Goal: Task Accomplishment & Management: Manage account settings

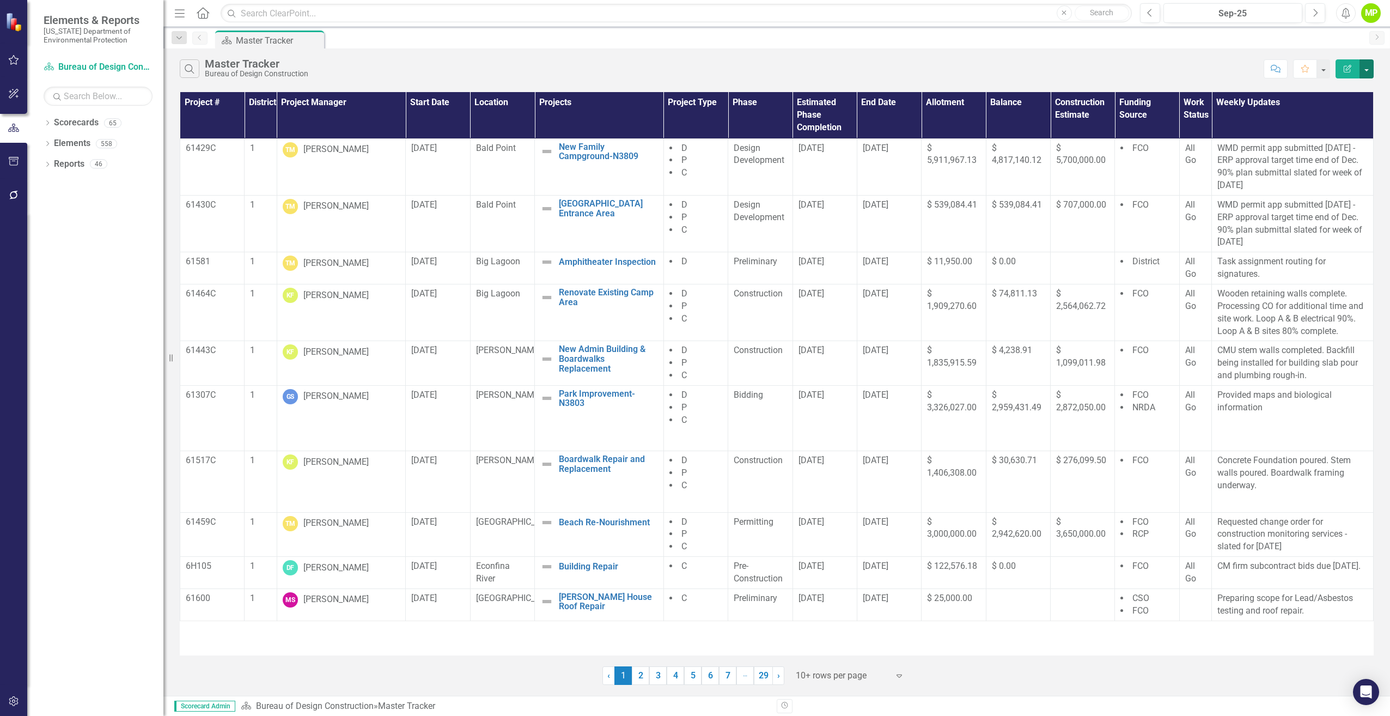
click at [1365, 62] on button "button" at bounding box center [1366, 68] width 14 height 19
click at [905, 91] on div "Project # District Project Manager Start Date Location Projects Project Type Ph…" at bounding box center [776, 386] width 1226 height 595
click at [326, 103] on th "Project Manager" at bounding box center [341, 115] width 129 height 46
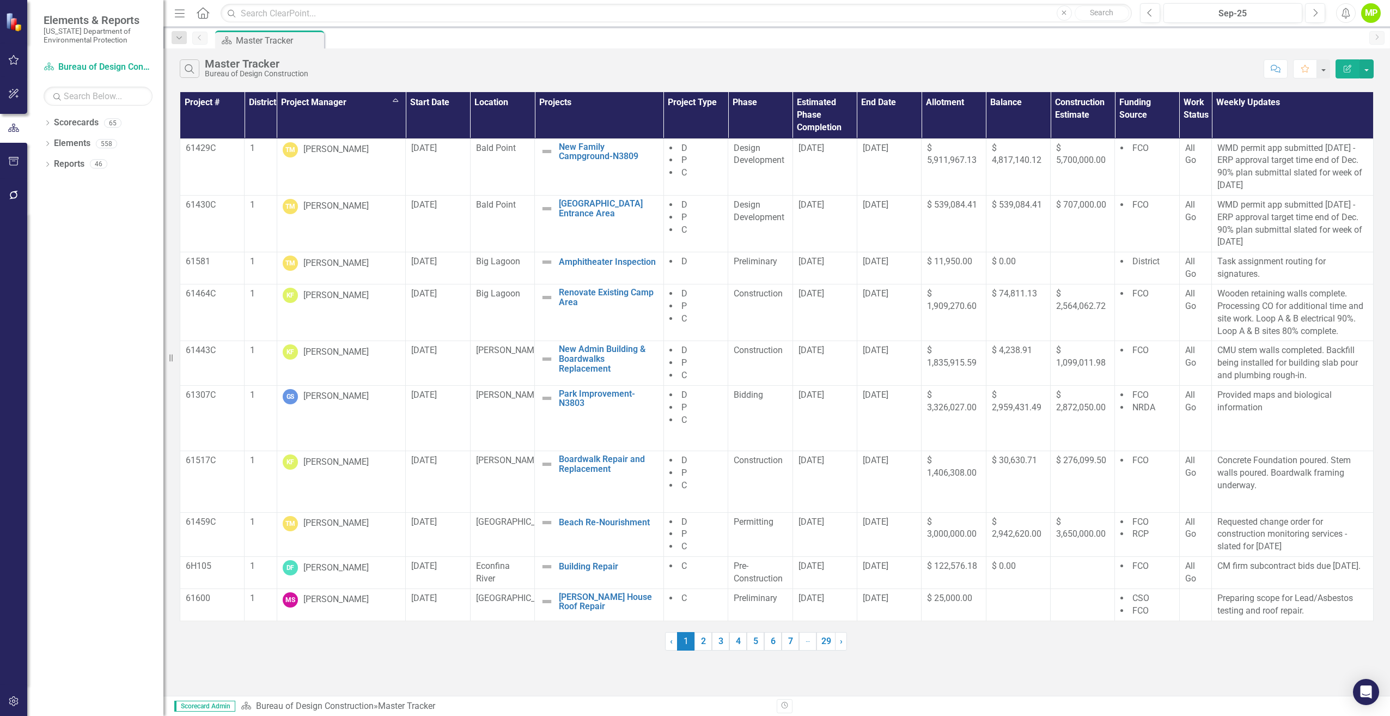
click at [399, 100] on th "Project Manager Sort Ascending" at bounding box center [341, 115] width 129 height 46
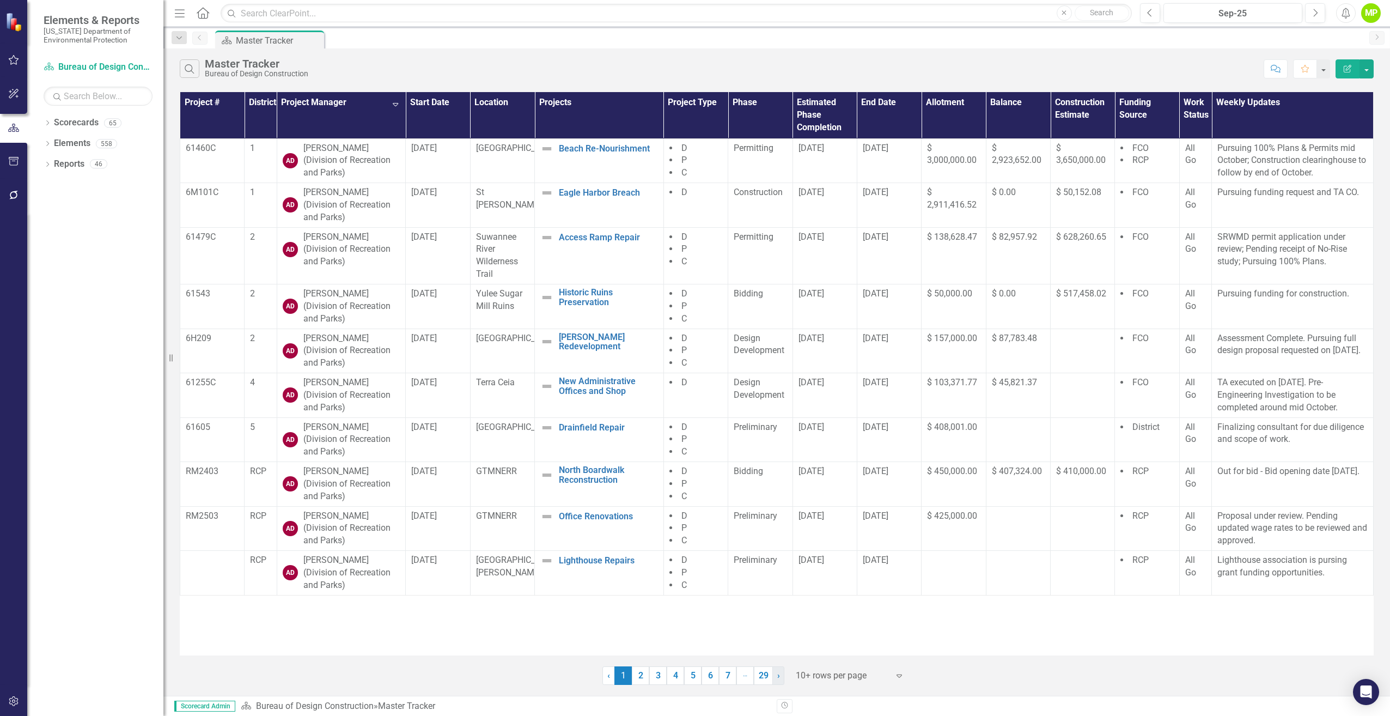
click at [776, 676] on link "› Next" at bounding box center [778, 675] width 12 height 19
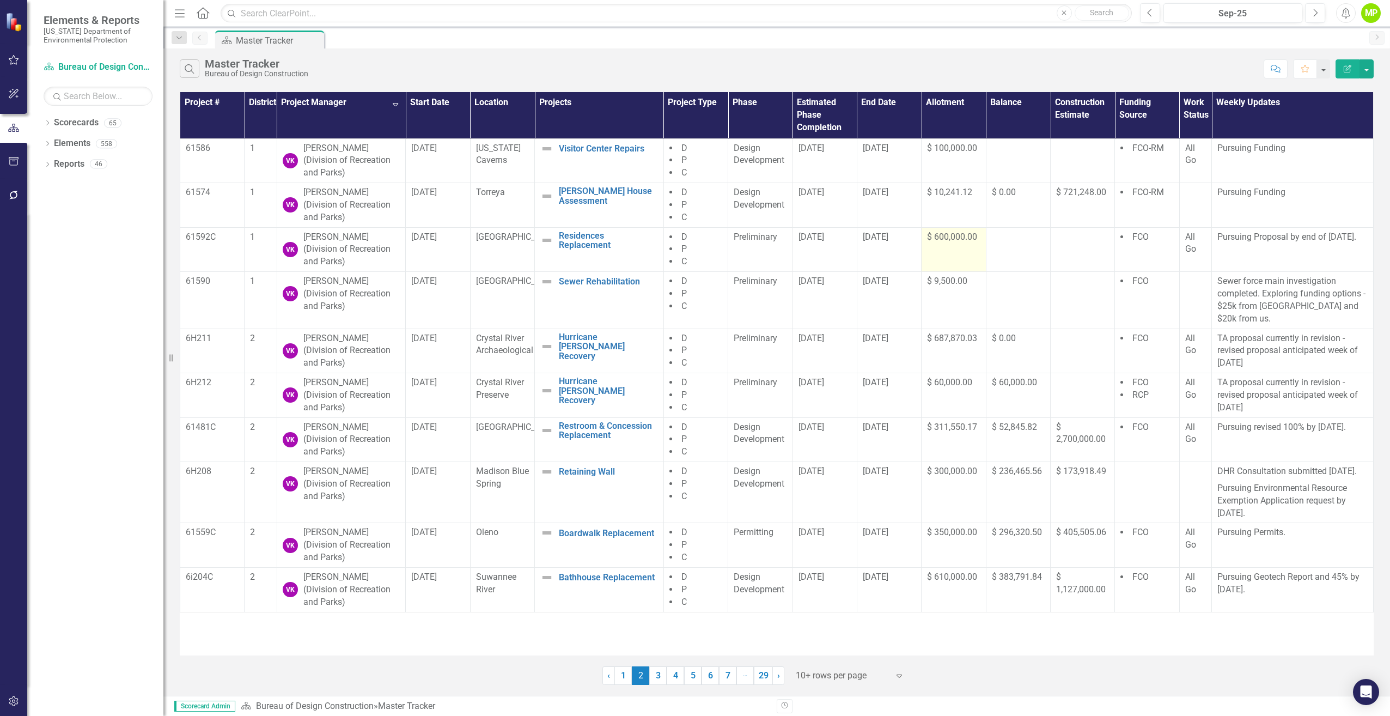
click at [944, 249] on td "$ 600,000.00" at bounding box center [953, 249] width 64 height 45
click at [950, 237] on span "$ 600,000.00" at bounding box center [952, 236] width 50 height 10
drag, startPoint x: 950, startPoint y: 237, endPoint x: 963, endPoint y: 236, distance: 13.1
click at [963, 236] on span "$ 600,000.00" at bounding box center [952, 236] width 50 height 10
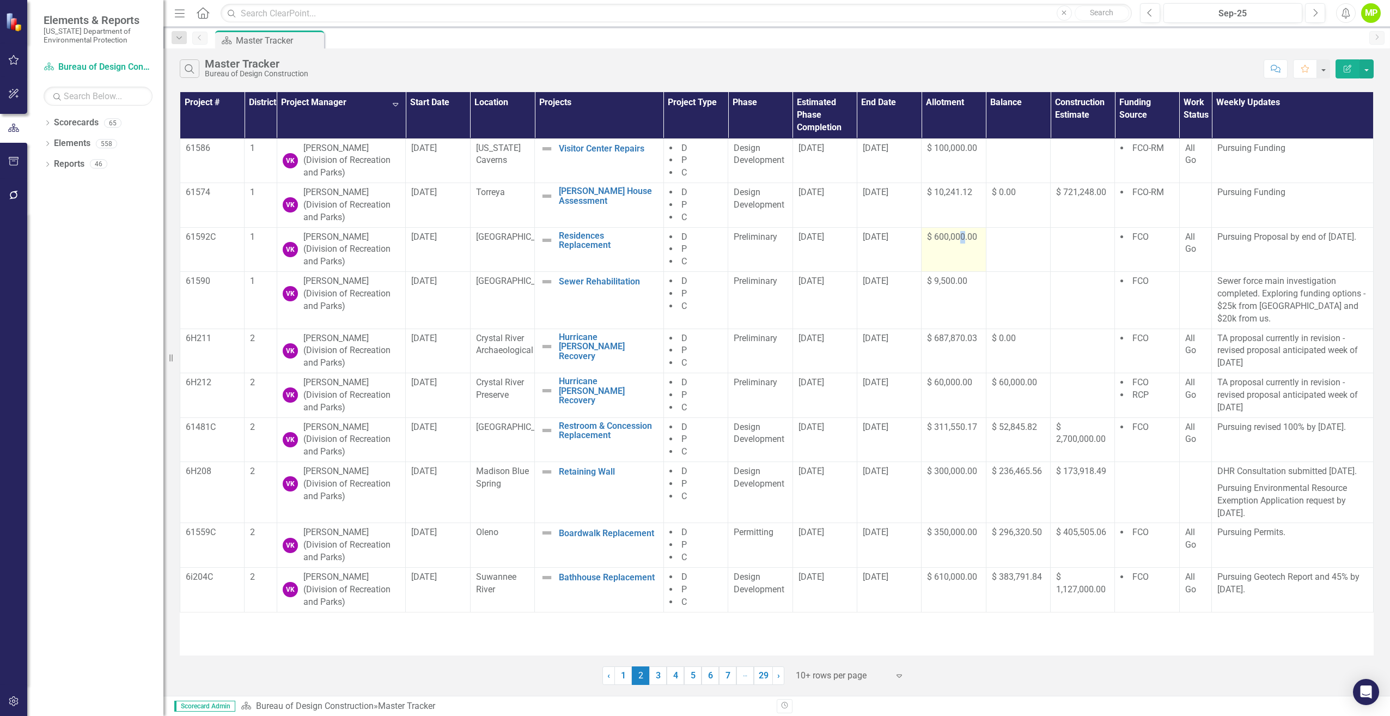
click at [963, 236] on span "$ 600,000.00" at bounding box center [952, 236] width 50 height 10
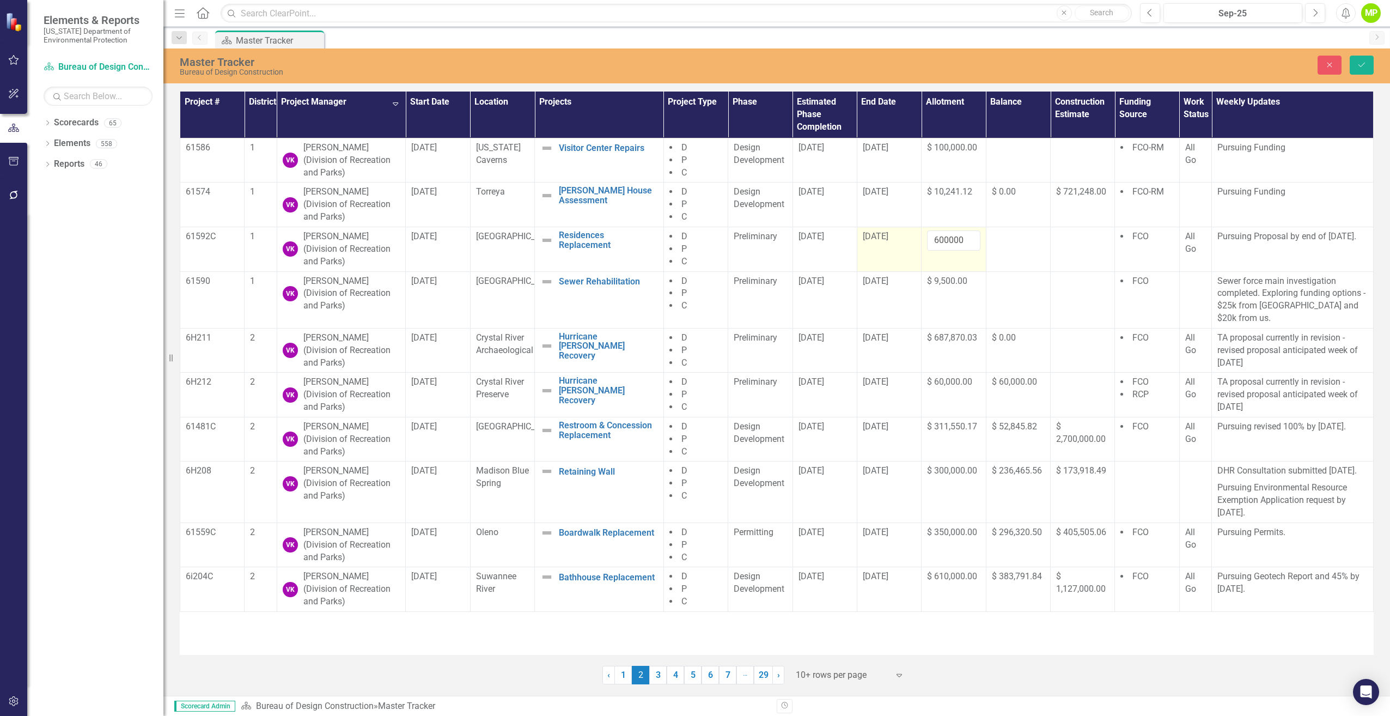
click at [914, 253] on td "[DATE]" at bounding box center [889, 249] width 64 height 45
click at [957, 256] on td "600000" at bounding box center [953, 249] width 64 height 45
drag, startPoint x: 1089, startPoint y: 701, endPoint x: 1143, endPoint y: 607, distance: 108.8
click at [1089, 700] on div "Revision History" at bounding box center [1379, 706] width 1205 height 14
click at [1363, 68] on icon "Save" at bounding box center [1362, 65] width 10 height 8
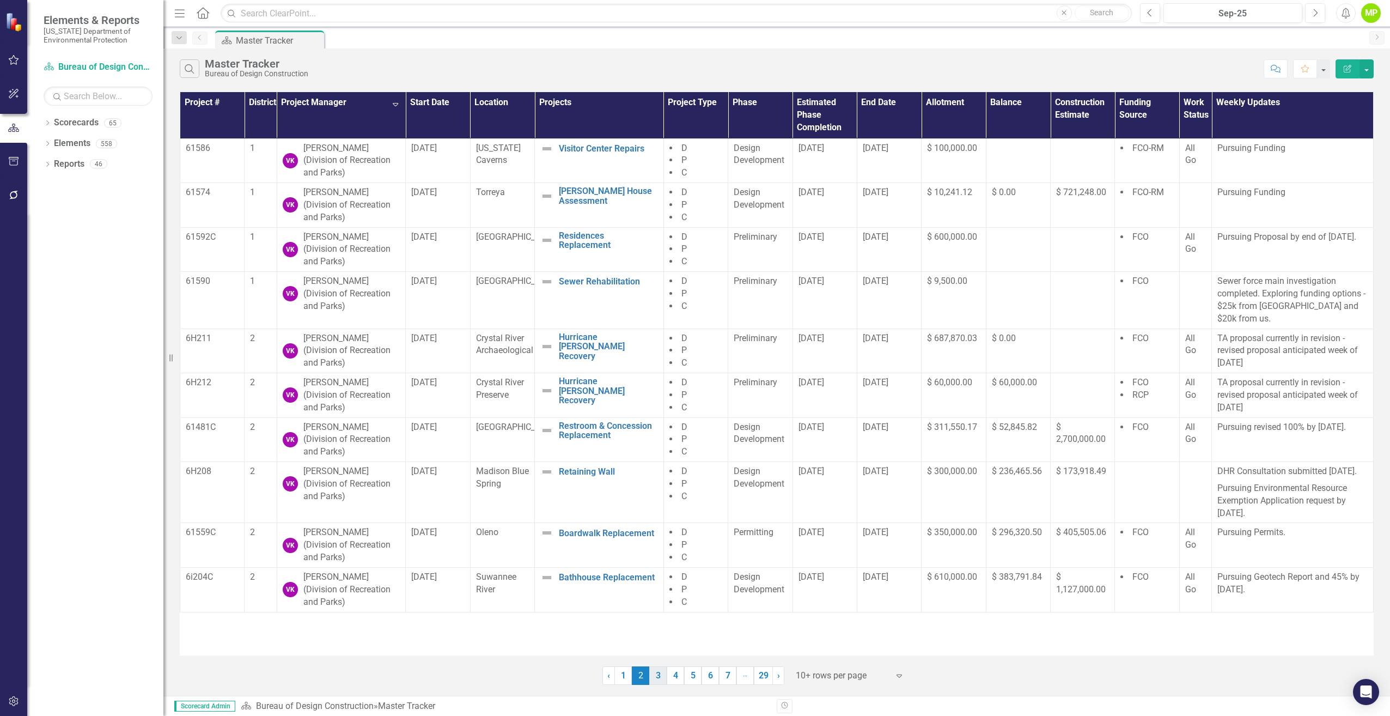
click at [657, 674] on link "3" at bounding box center [657, 675] width 17 height 19
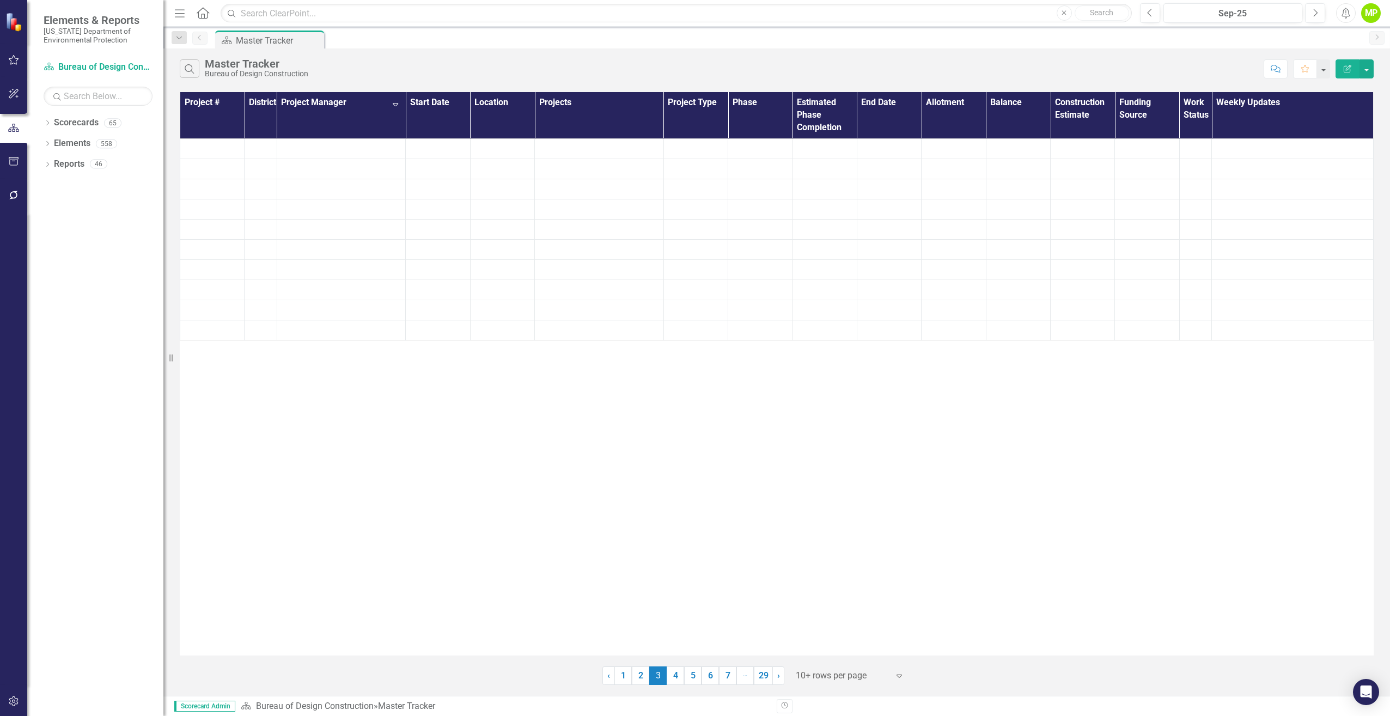
click at [754, 631] on div "Project # District Project Manager Sort Descending Start Date Location Projects…" at bounding box center [777, 373] width 1194 height 563
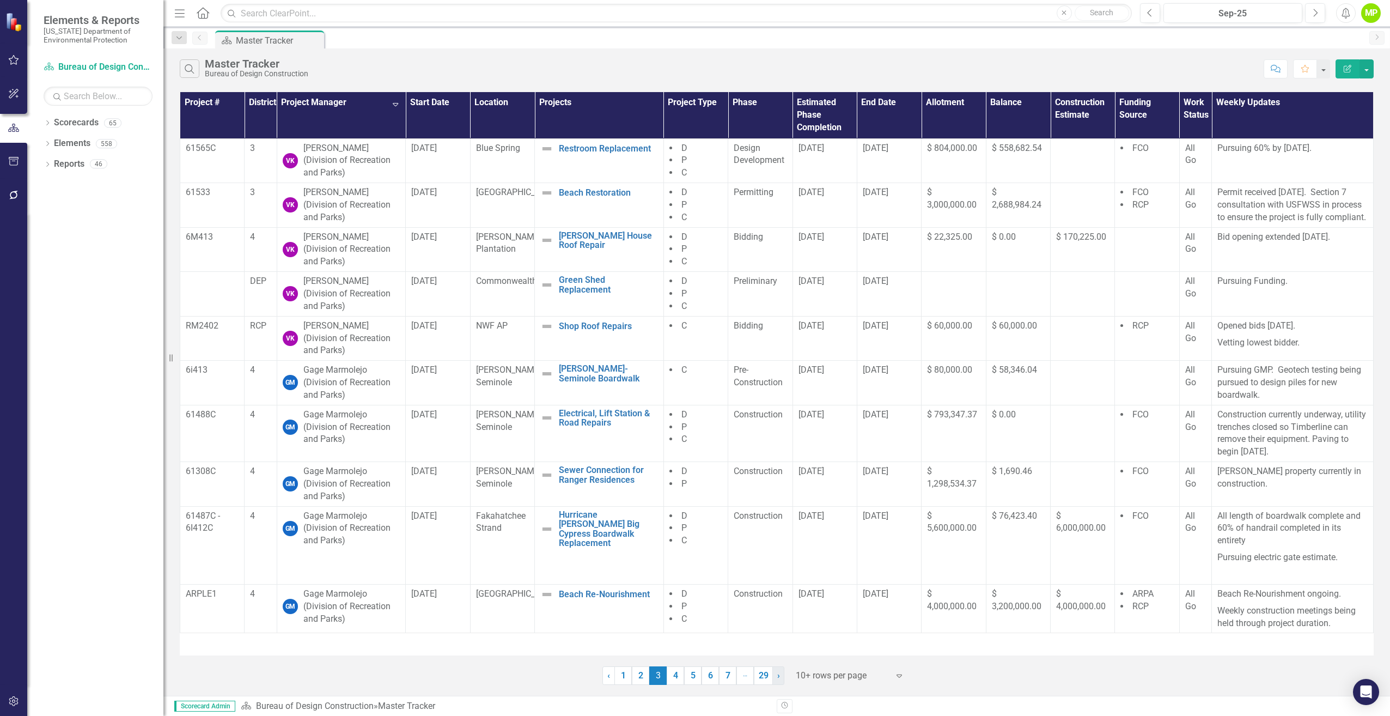
click at [777, 675] on link "› Next" at bounding box center [778, 675] width 12 height 19
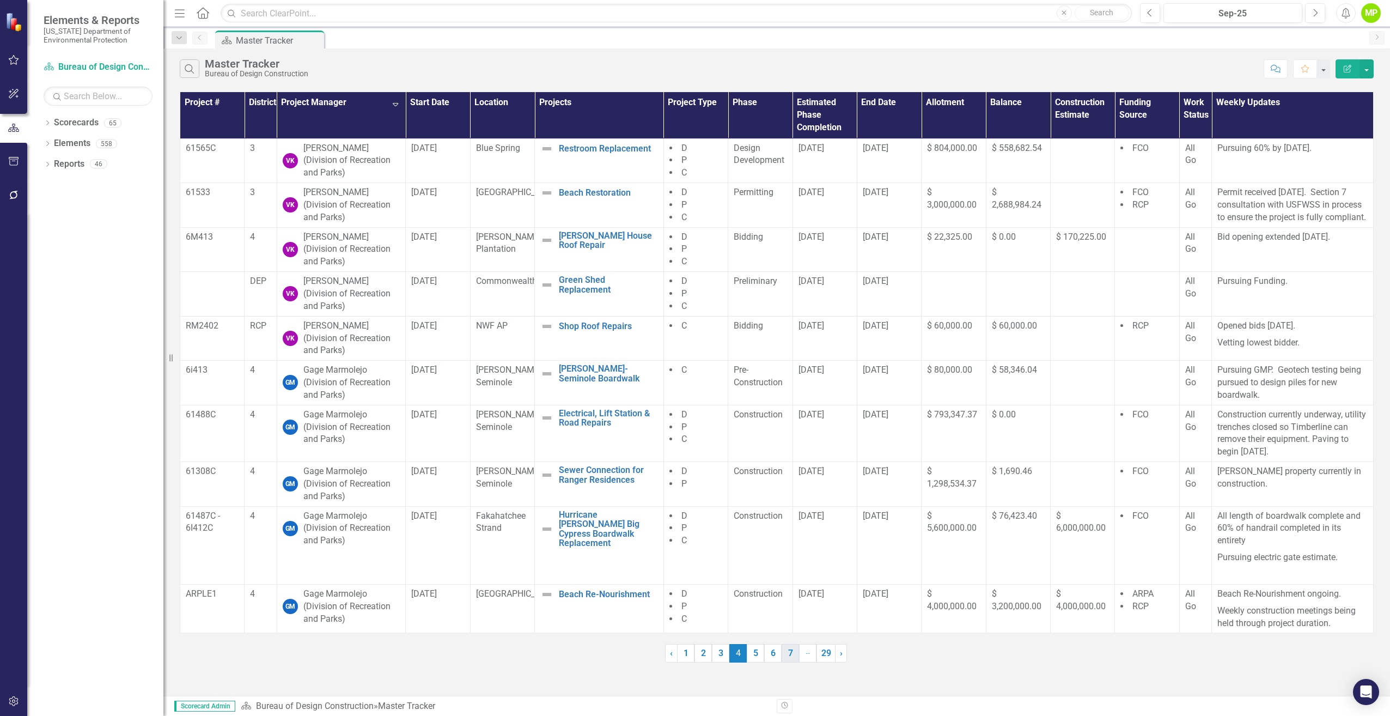
click at [788, 647] on link "7" at bounding box center [789, 653] width 17 height 19
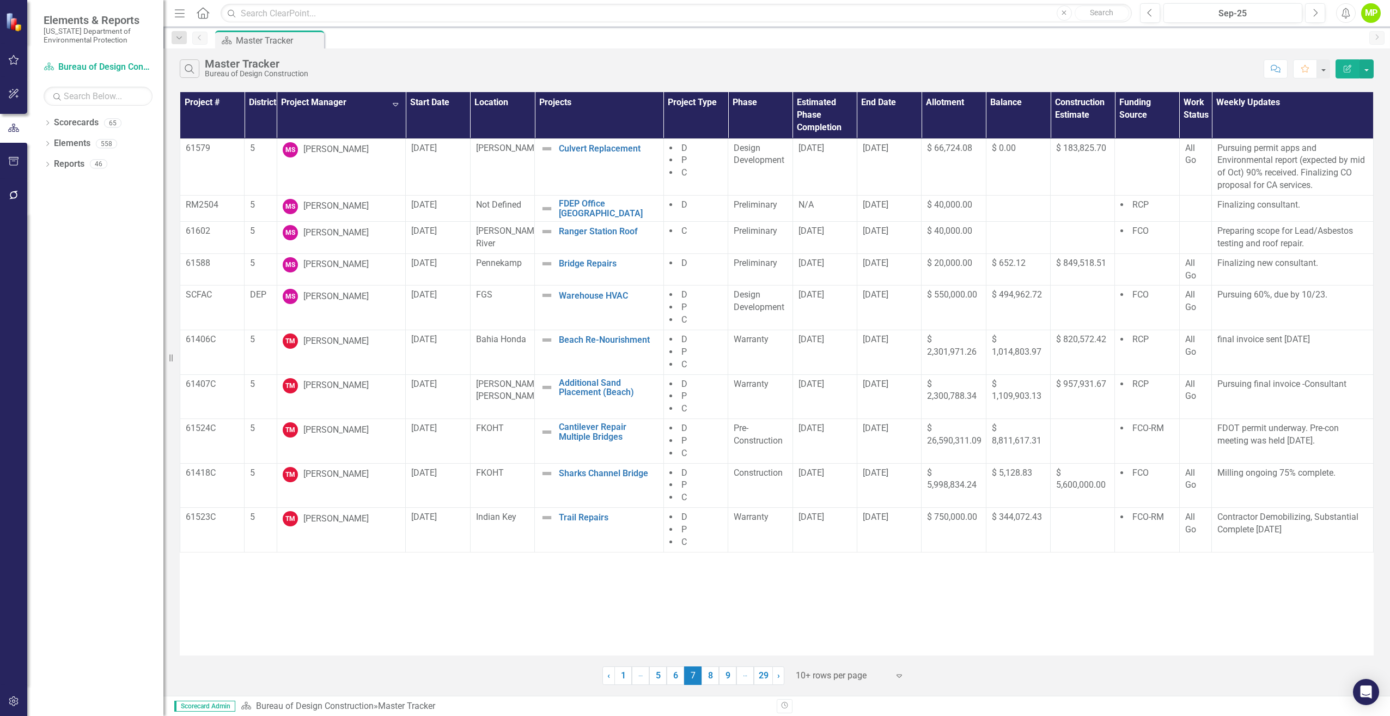
click at [395, 105] on th "Project Manager Sort Descending" at bounding box center [341, 115] width 129 height 46
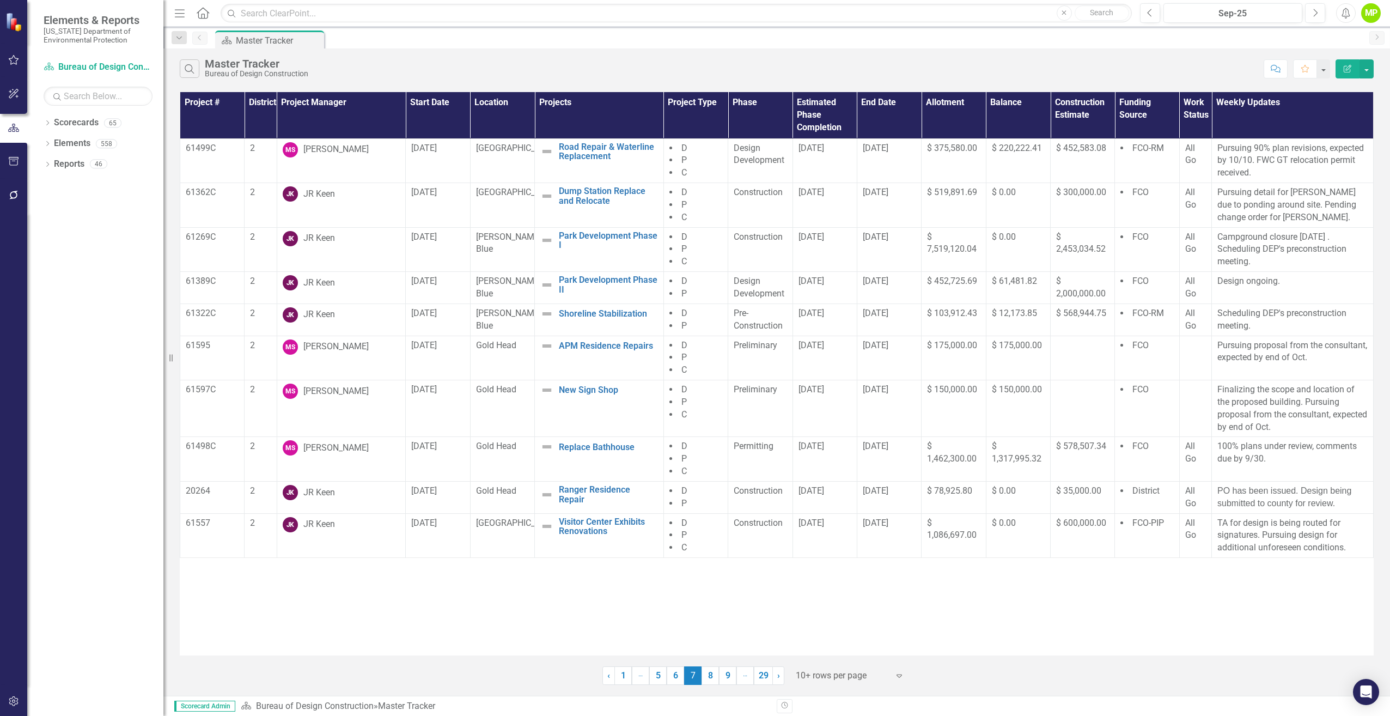
click at [343, 114] on th "Project Manager" at bounding box center [341, 115] width 129 height 46
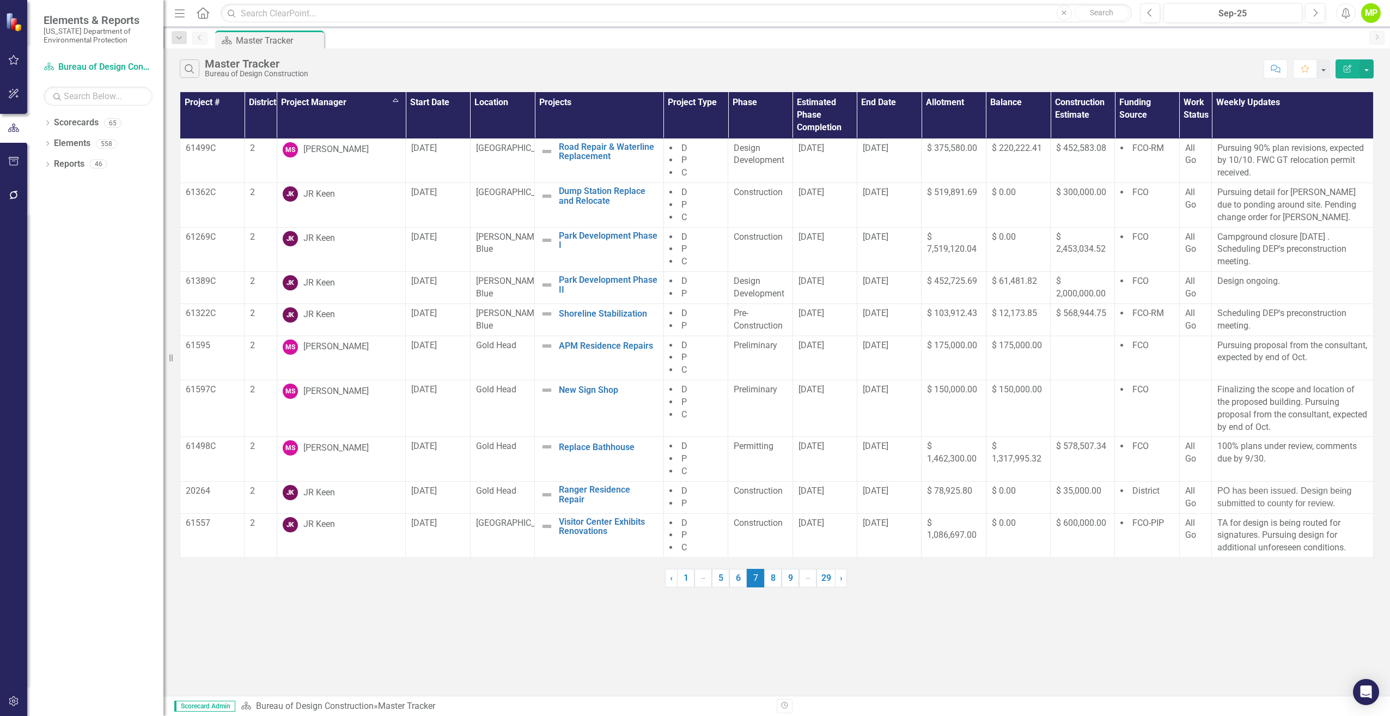
click at [332, 101] on th "Project Manager Sort Ascending" at bounding box center [341, 115] width 129 height 46
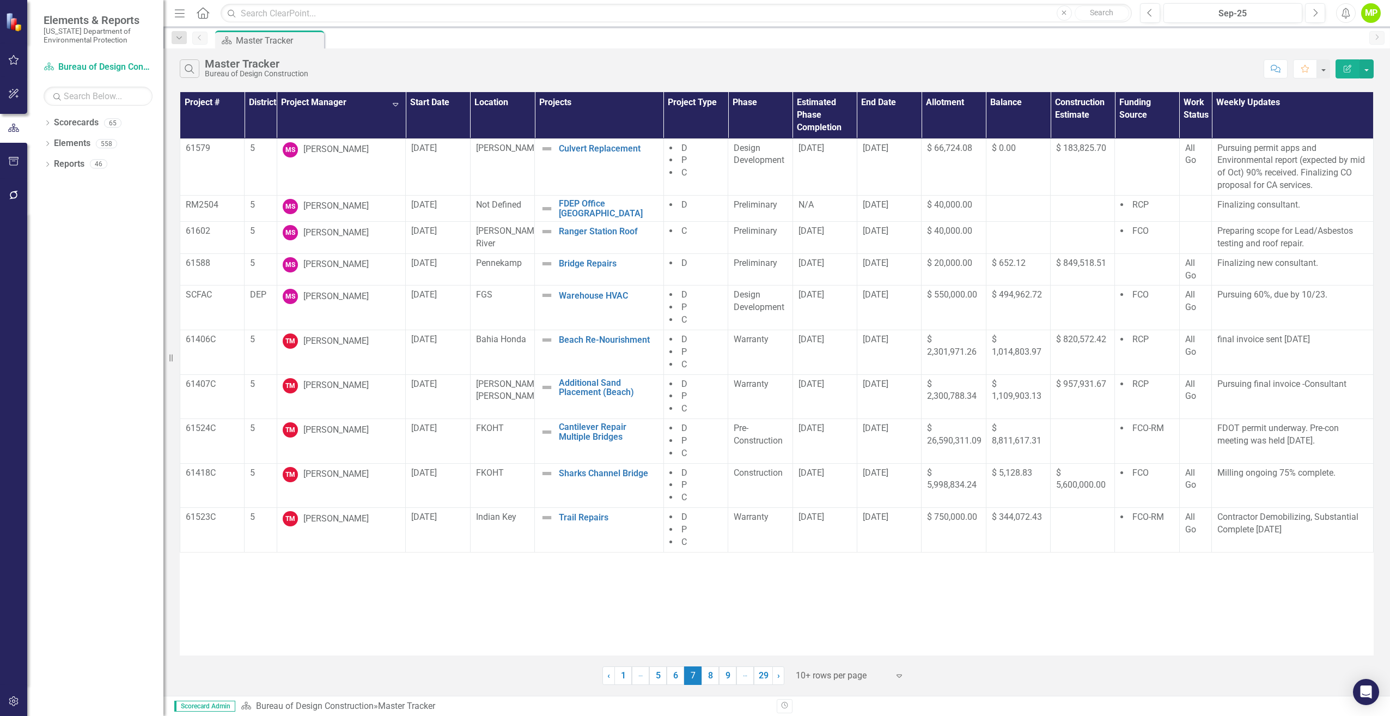
click at [332, 101] on th "Project Manager Sort Descending" at bounding box center [341, 115] width 129 height 46
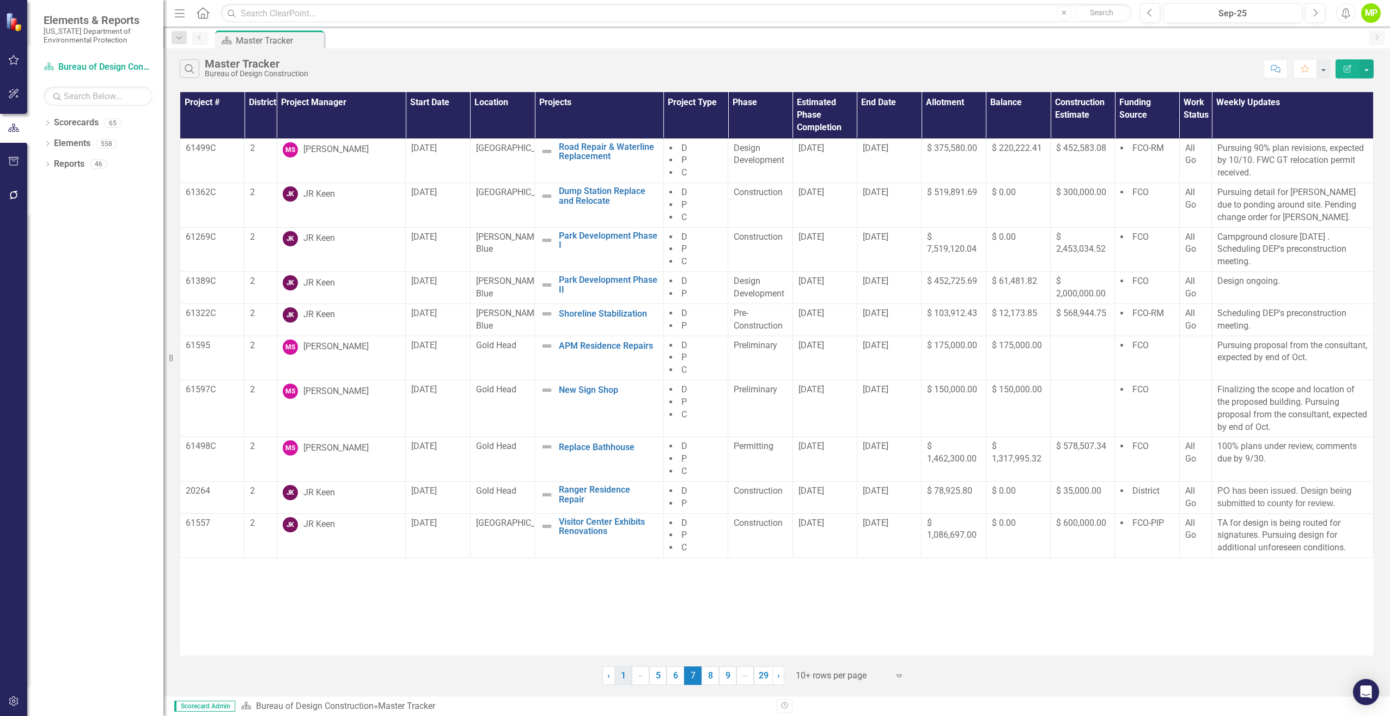
click at [620, 681] on link "1" at bounding box center [622, 675] width 17 height 19
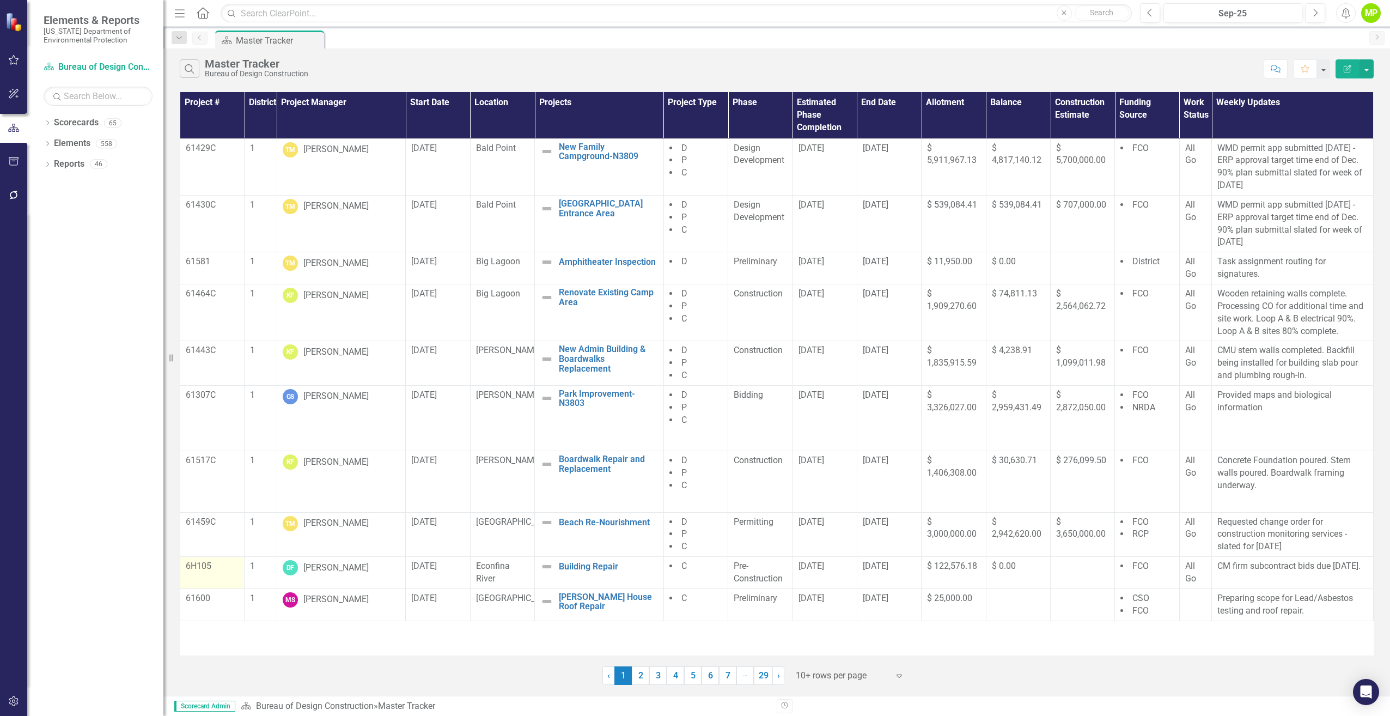
drag, startPoint x: 756, startPoint y: 625, endPoint x: 241, endPoint y: 566, distance: 518.5
drag, startPoint x: 241, startPoint y: 566, endPoint x: 186, endPoint y: 70, distance: 499.8
click at [186, 70] on icon "button" at bounding box center [189, 68] width 9 height 9
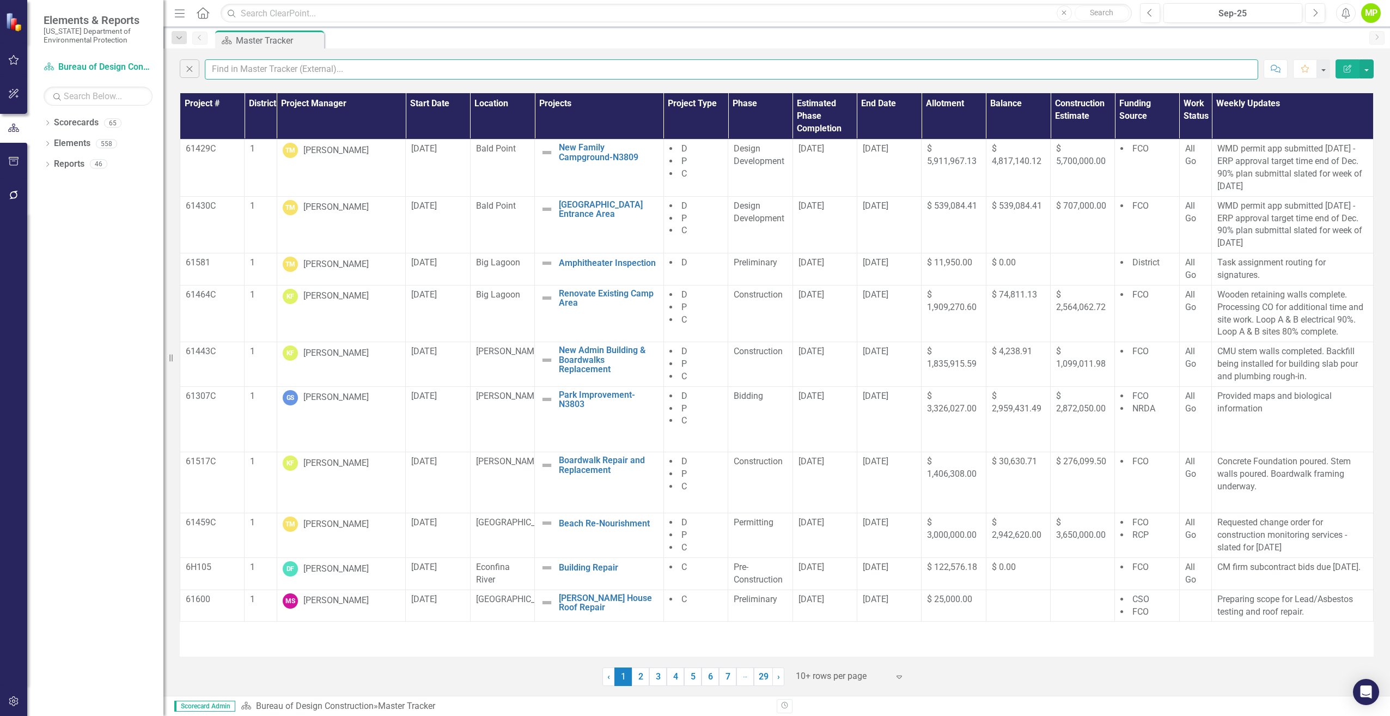
click at [217, 70] on input "text" at bounding box center [731, 69] width 1053 height 20
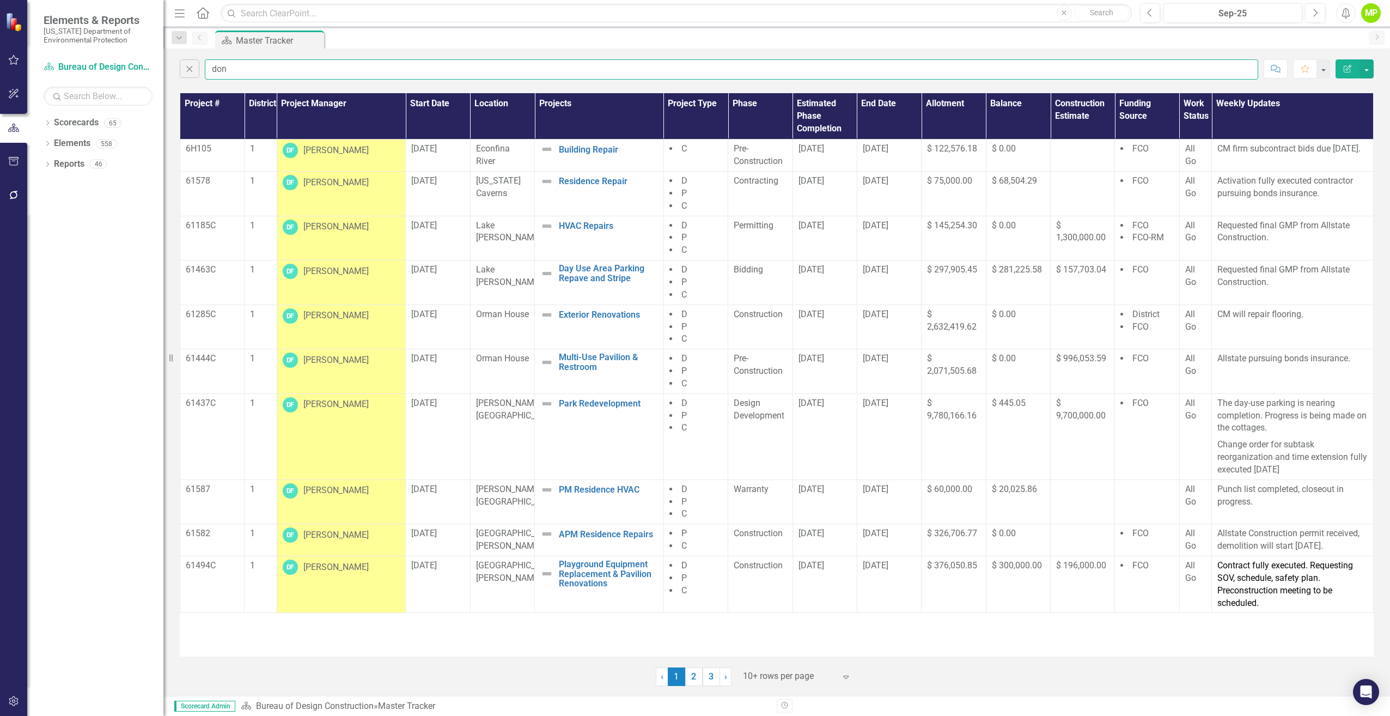
type input "don"
click at [827, 656] on div "Project # District Project Manager Start Date Location Projects Project Type Ph…" at bounding box center [776, 387] width 1226 height 595
click at [594, 179] on link "Residence Repair" at bounding box center [608, 181] width 99 height 10
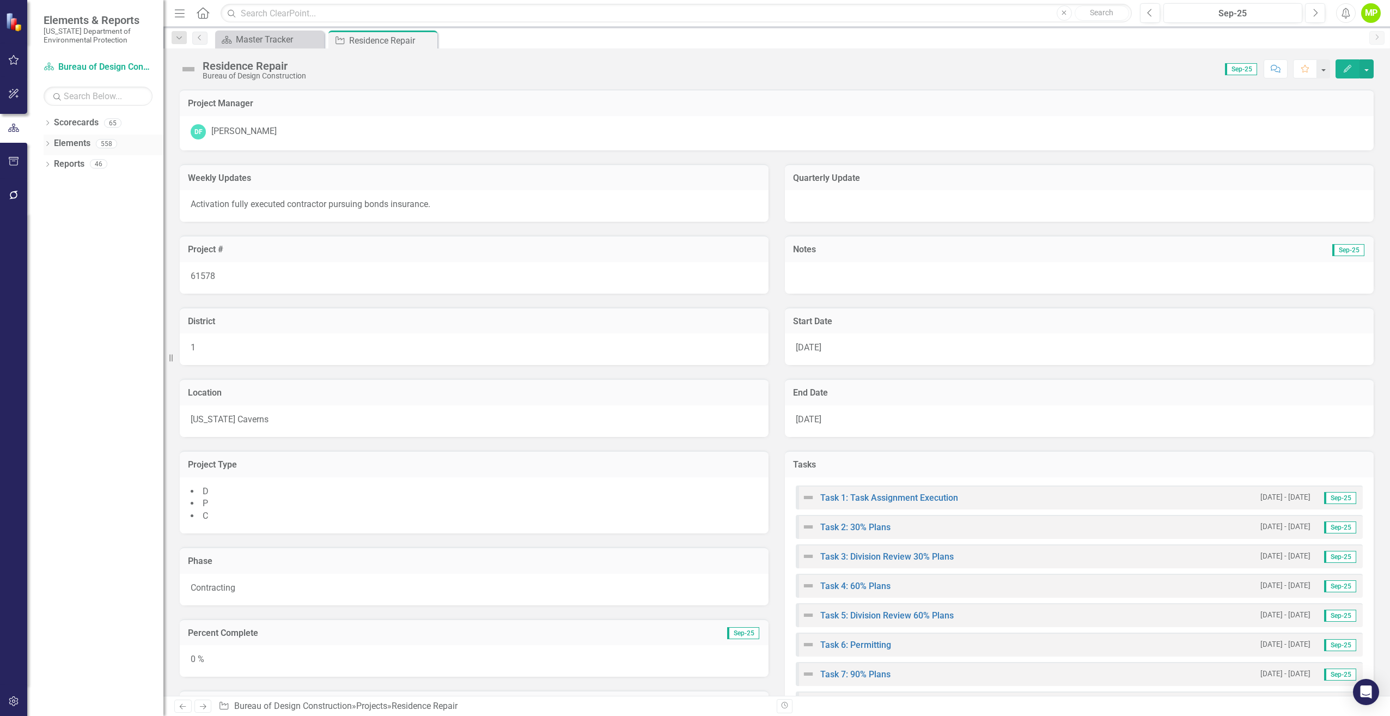
click at [73, 147] on link "Elements" at bounding box center [72, 143] width 36 height 13
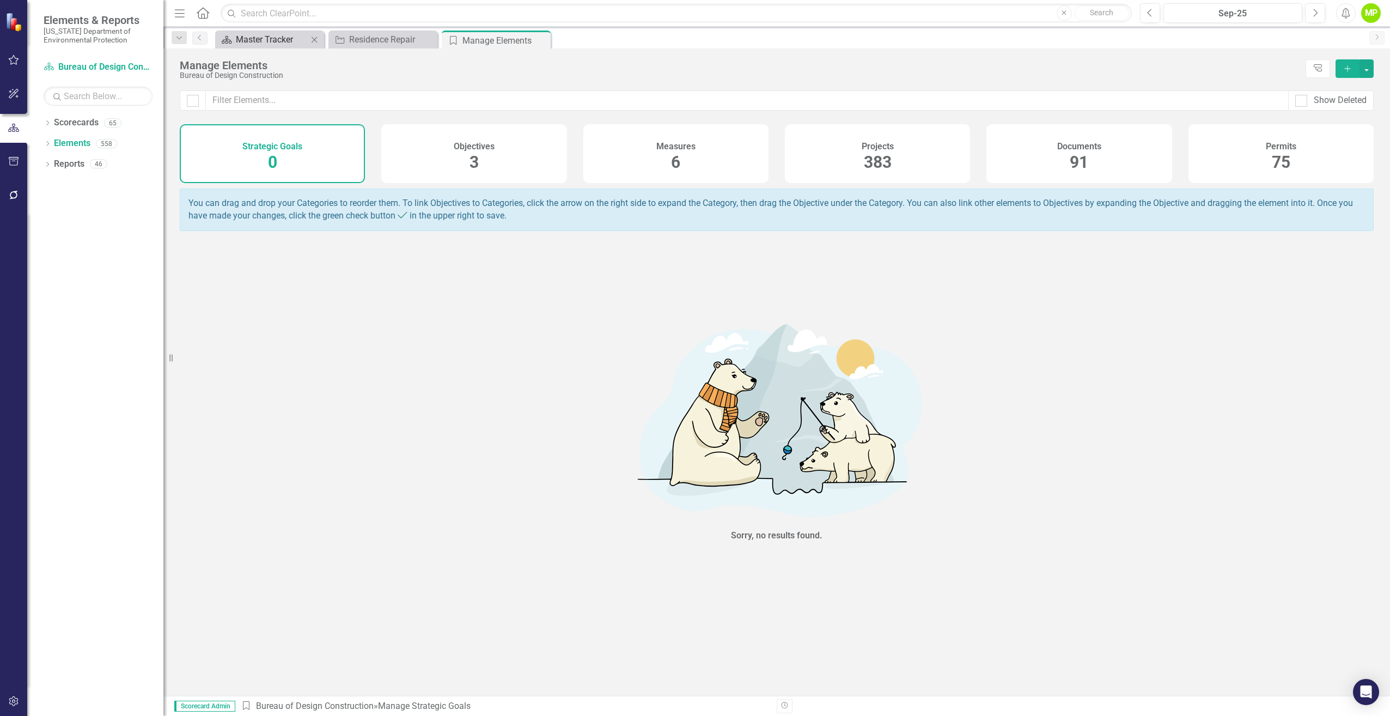
click at [271, 41] on div "Master Tracker" at bounding box center [272, 40] width 72 height 14
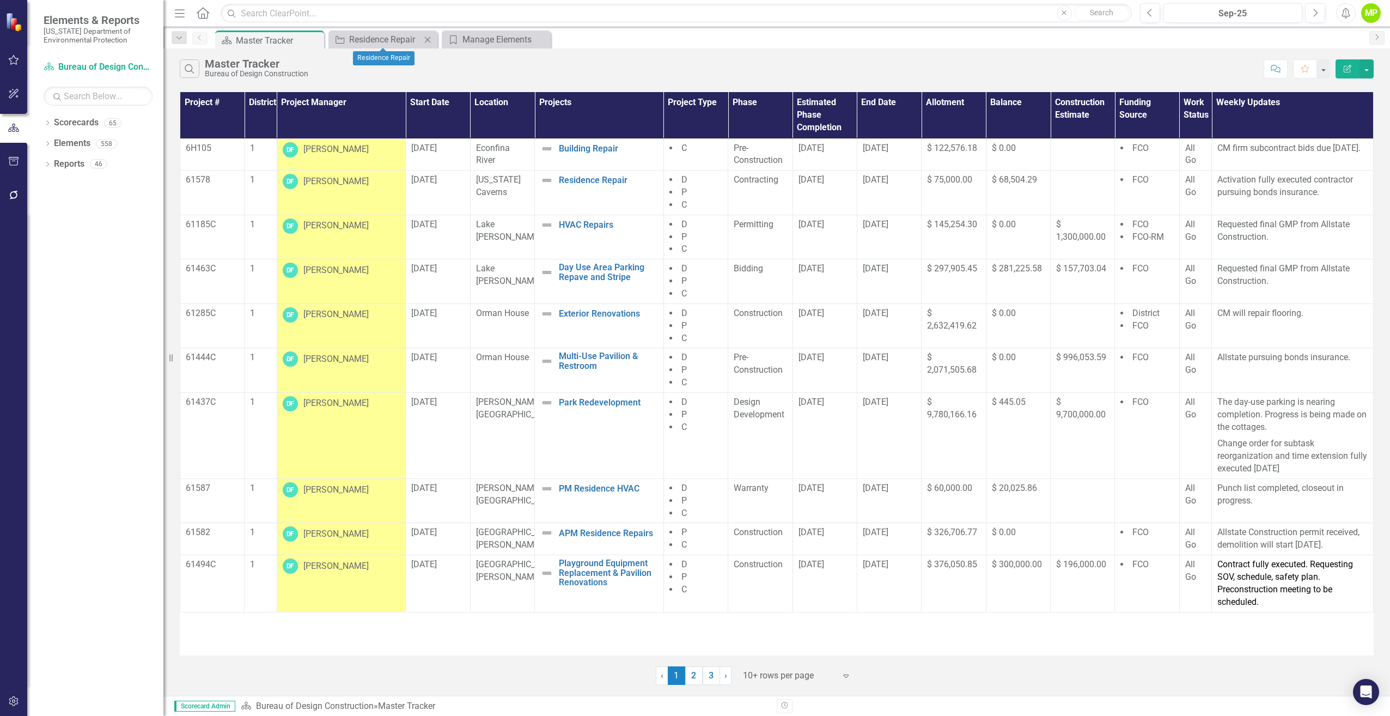
click at [430, 41] on icon at bounding box center [428, 39] width 6 height 6
click at [427, 42] on icon "Close" at bounding box center [427, 39] width 11 height 9
click at [956, 182] on span "$ 75,000.00" at bounding box center [949, 179] width 45 height 10
click at [953, 181] on span "$ 75,000.00" at bounding box center [949, 179] width 45 height 10
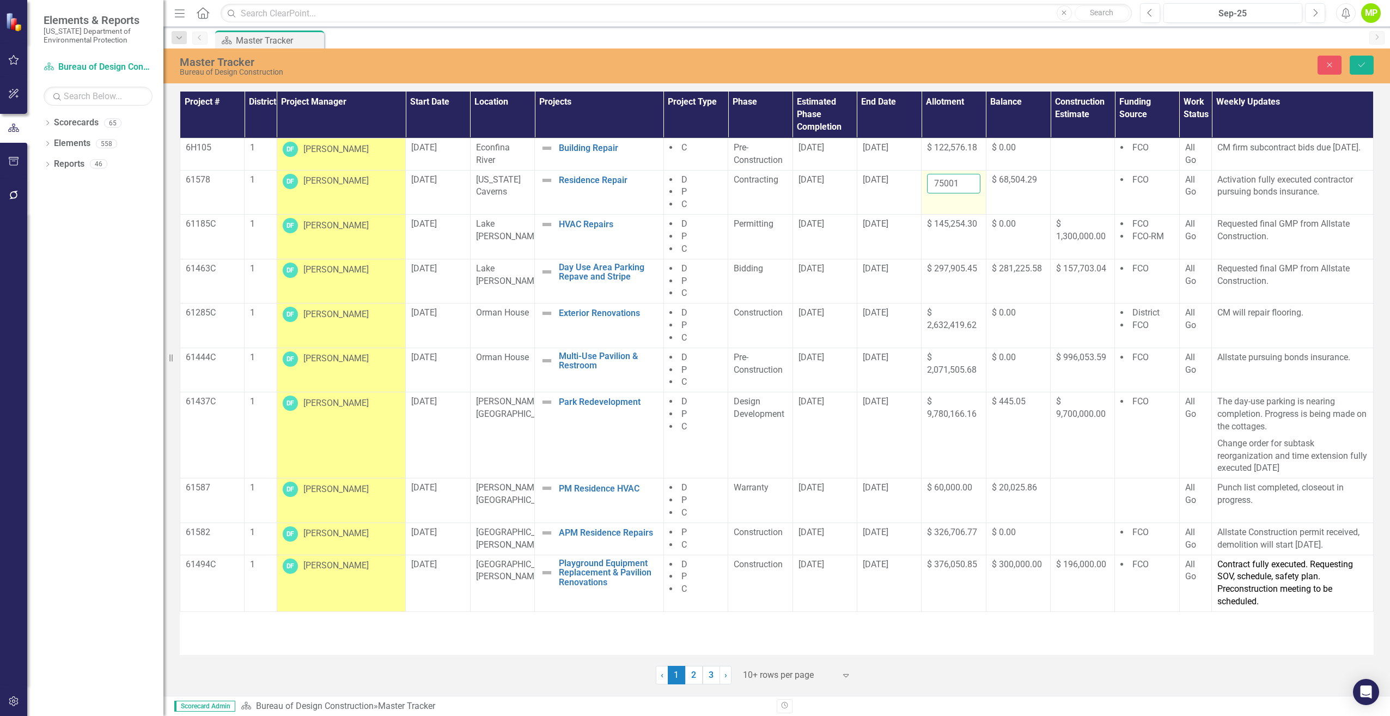
click at [968, 184] on input "75001" at bounding box center [953, 184] width 53 height 20
click at [969, 181] on input "75002" at bounding box center [953, 184] width 53 height 20
click at [960, 187] on input "75002" at bounding box center [953, 184] width 53 height 20
drag, startPoint x: 960, startPoint y: 187, endPoint x: 923, endPoint y: 179, distance: 38.5
click at [923, 179] on td "75002" at bounding box center [953, 192] width 64 height 45
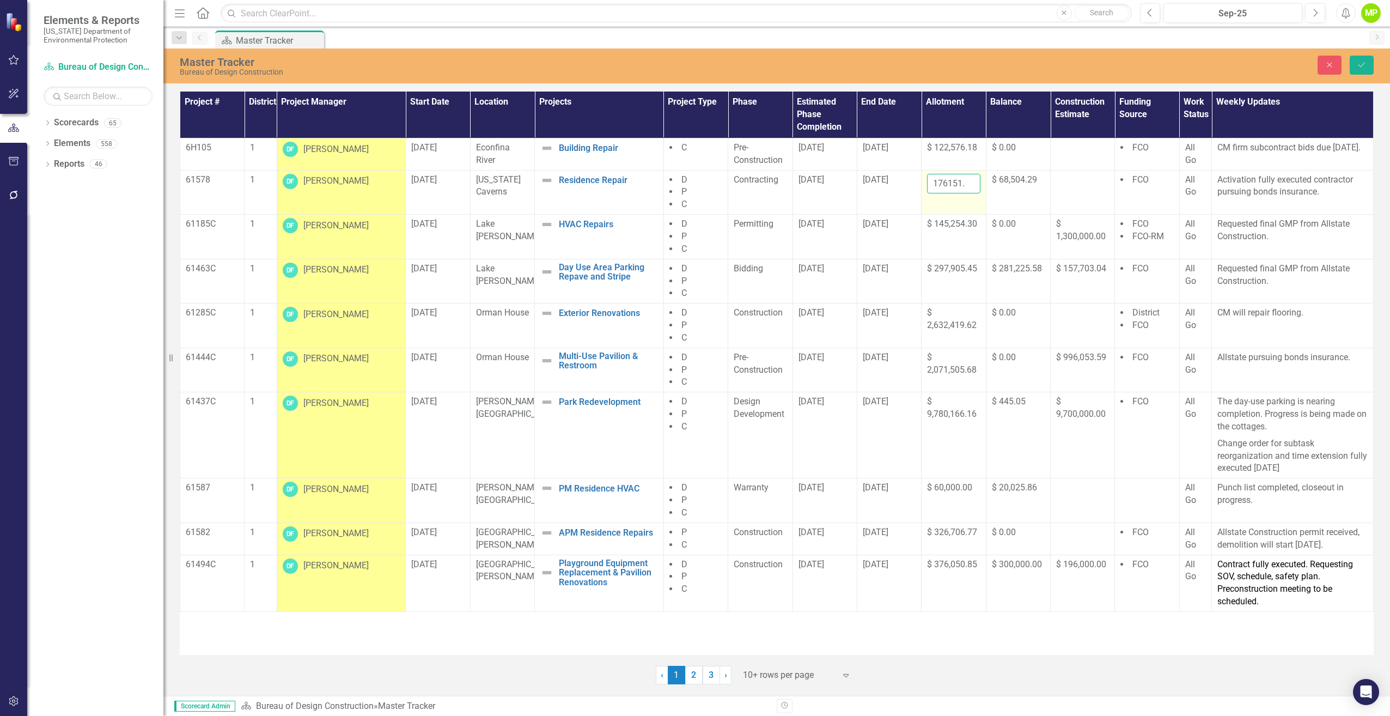
scroll to position [0, 11]
type input "176151.18"
click at [1361, 60] on button "Save" at bounding box center [1361, 65] width 24 height 19
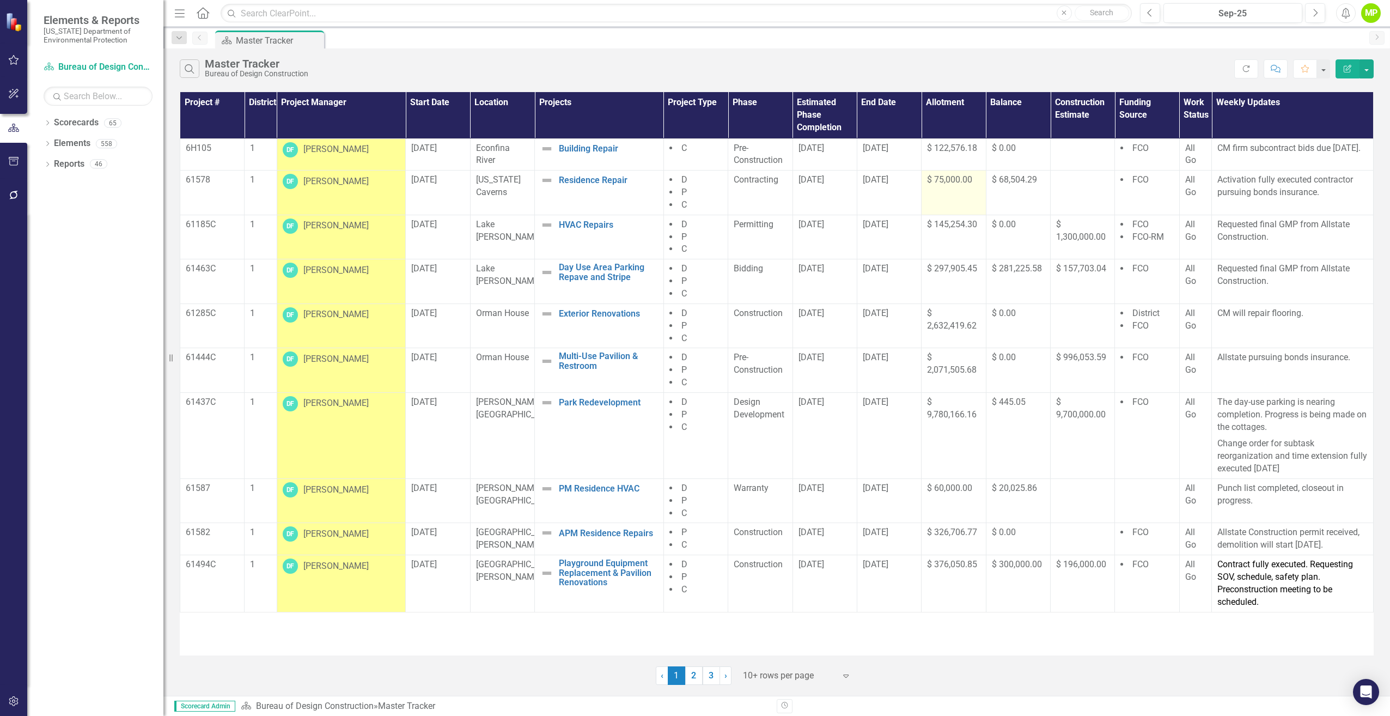
click at [966, 192] on td "$ 75,000.00" at bounding box center [953, 192] width 64 height 45
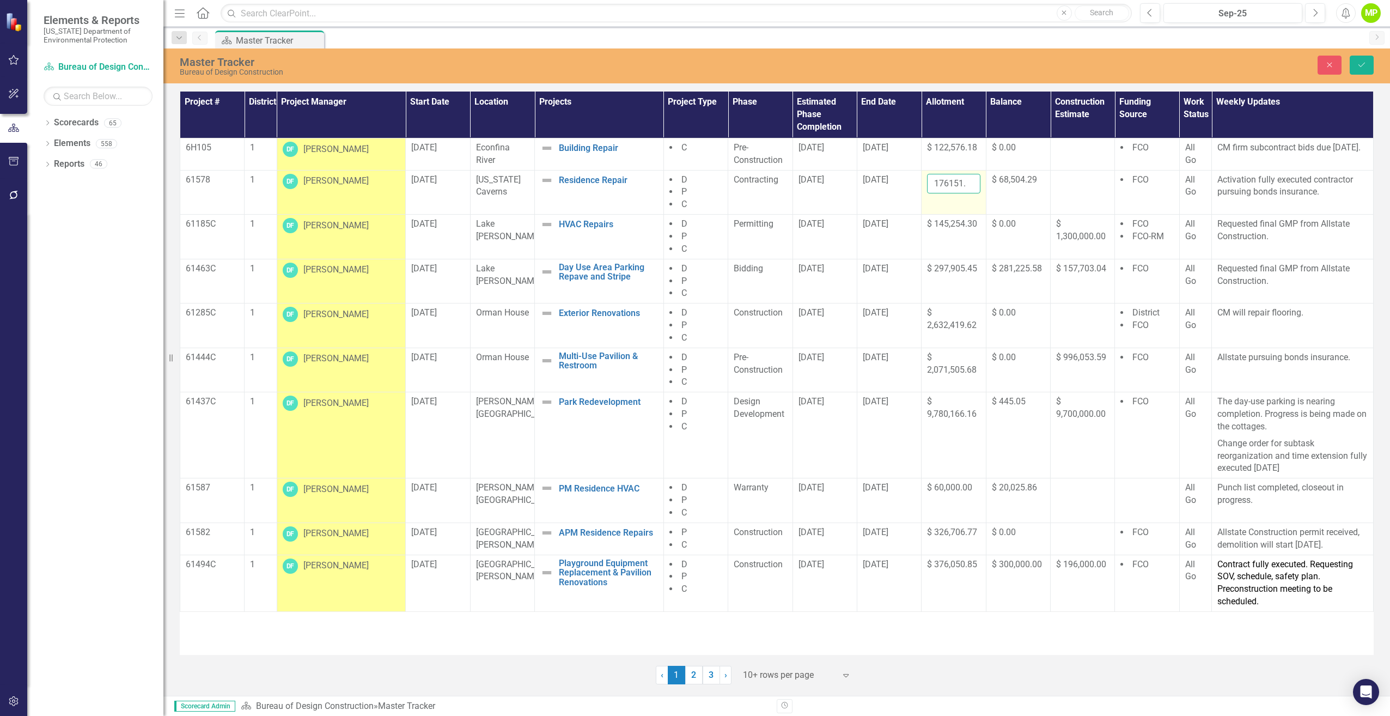
drag, startPoint x: 966, startPoint y: 192, endPoint x: 968, endPoint y: 197, distance: 5.9
click at [968, 197] on td "176151.18" at bounding box center [953, 192] width 64 height 45
click at [1360, 68] on icon "Save" at bounding box center [1362, 65] width 10 height 8
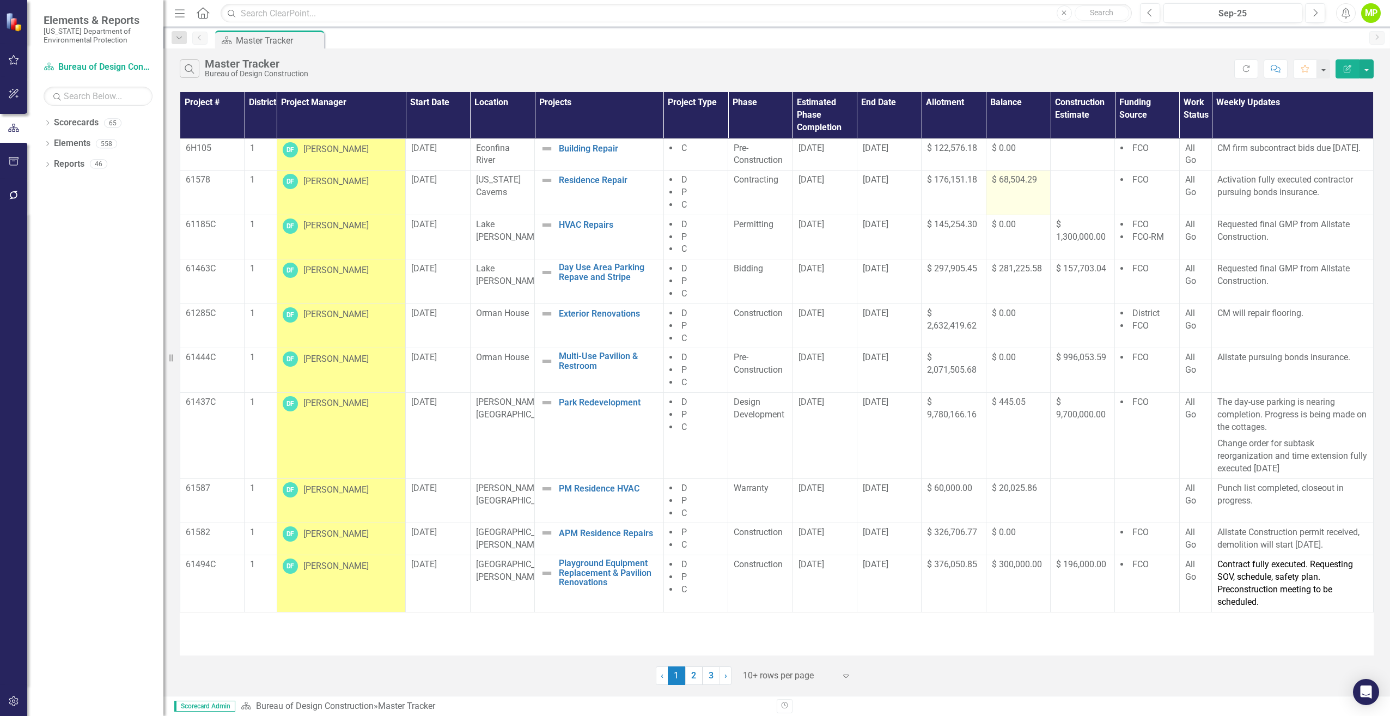
click at [1016, 180] on span "$ 68,504.29" at bounding box center [1014, 179] width 45 height 10
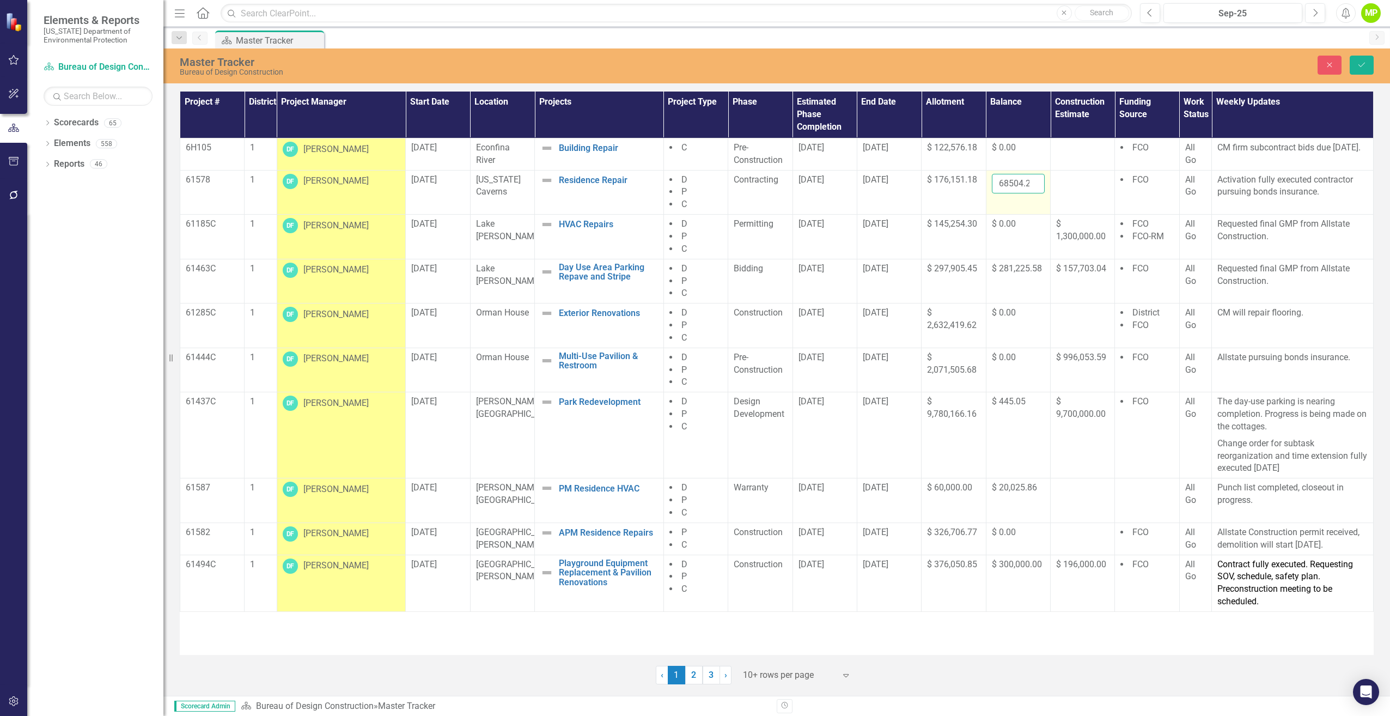
drag, startPoint x: 1016, startPoint y: 180, endPoint x: 1027, endPoint y: 182, distance: 11.1
click at [1027, 182] on input "68504.29" at bounding box center [1018, 184] width 53 height 20
click at [1026, 183] on input "68504.29" at bounding box center [1018, 184] width 53 height 20
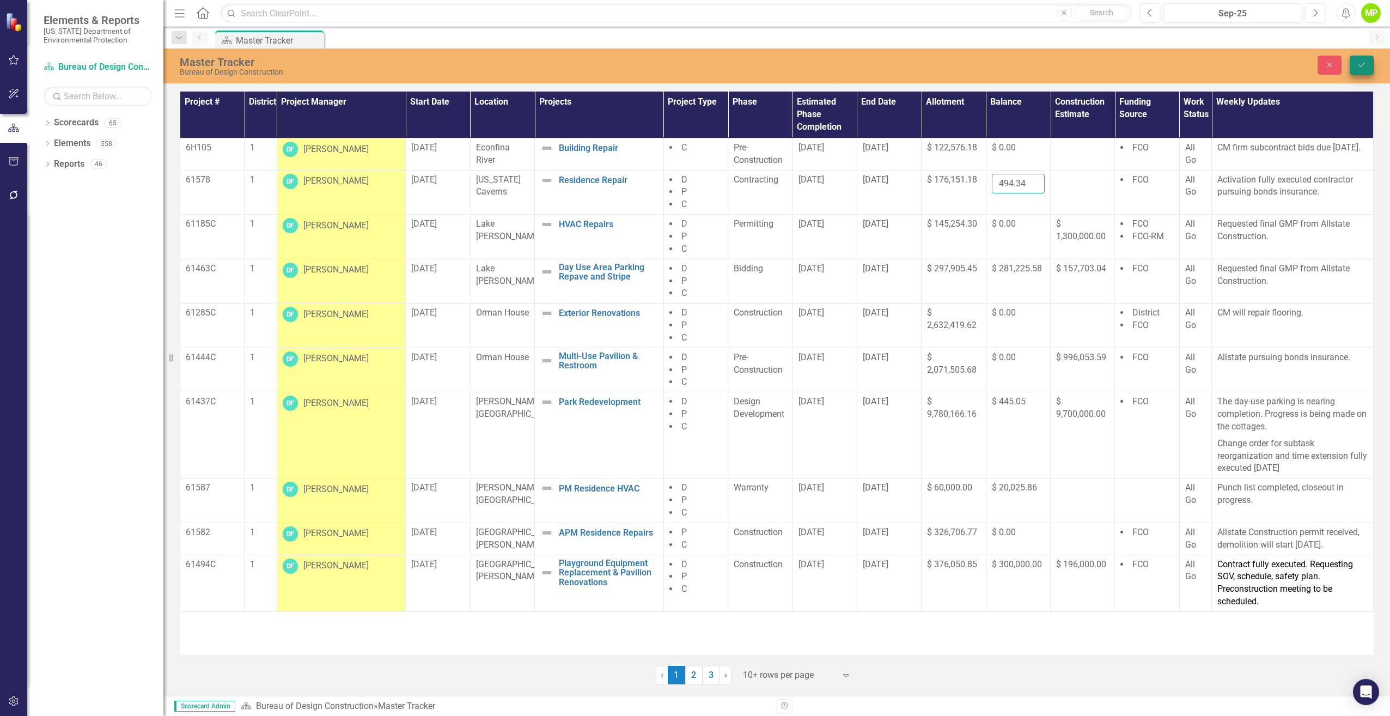
type input "494.34"
click at [1359, 63] on icon "Save" at bounding box center [1362, 65] width 10 height 8
